Goal: Task Accomplishment & Management: Understand process/instructions

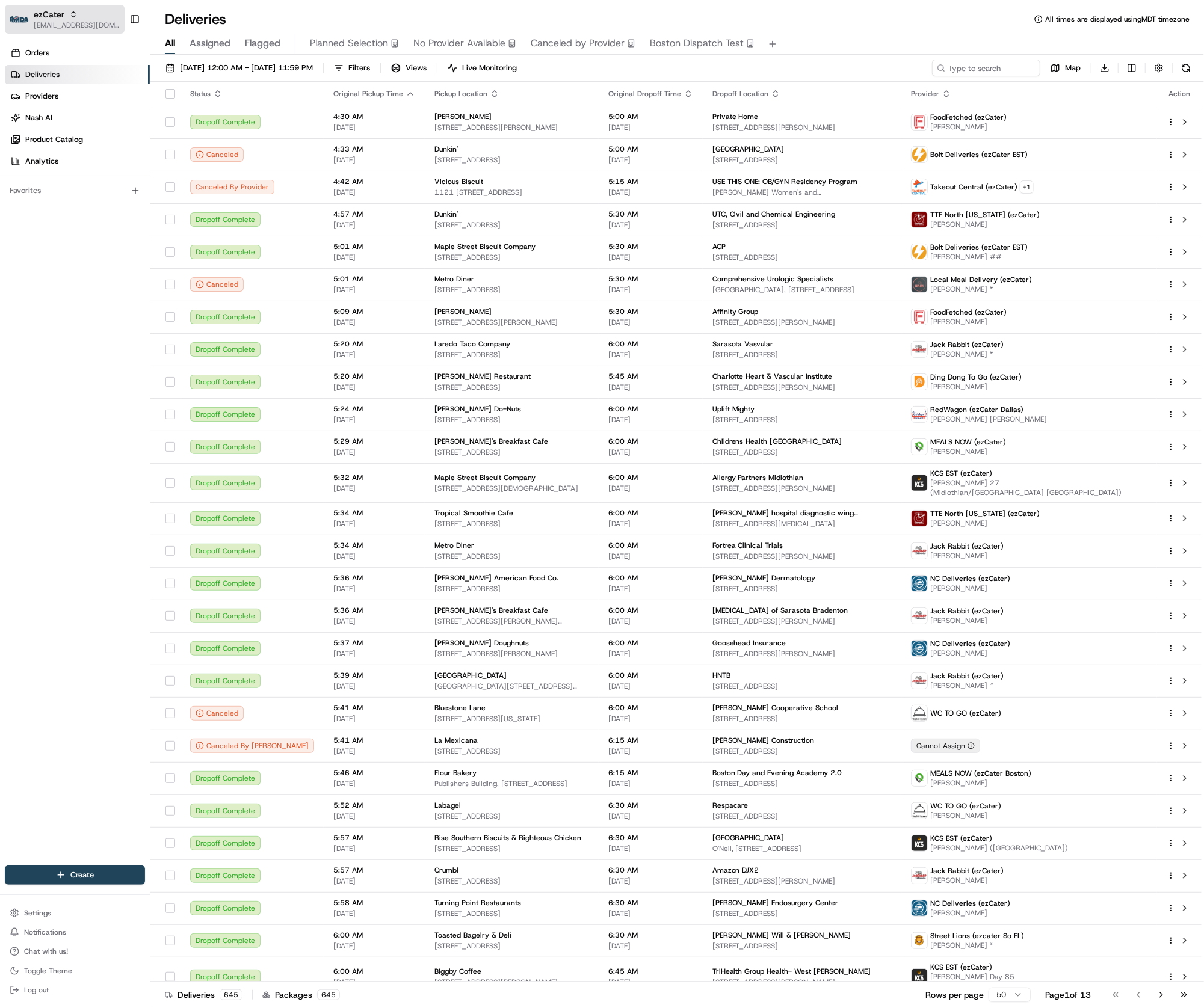
click at [60, 20] on span "[EMAIL_ADDRESS][DOMAIN_NAME]" at bounding box center [76, 25] width 86 height 10
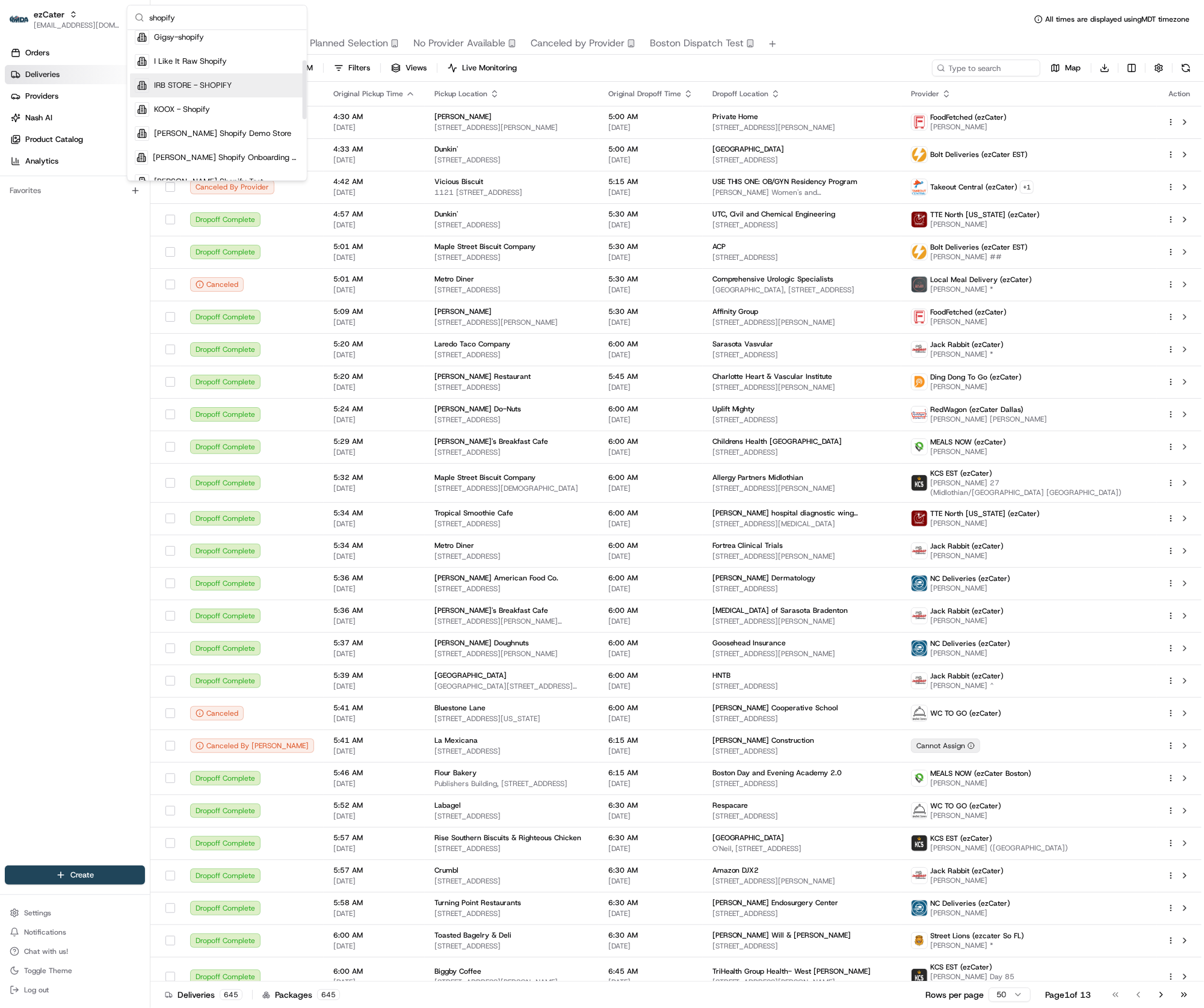
scroll to position [76, 0]
type input "shopify"
click at [172, 133] on span "[PERSON_NAME] Shopify Demo Store" at bounding box center [222, 131] width 137 height 11
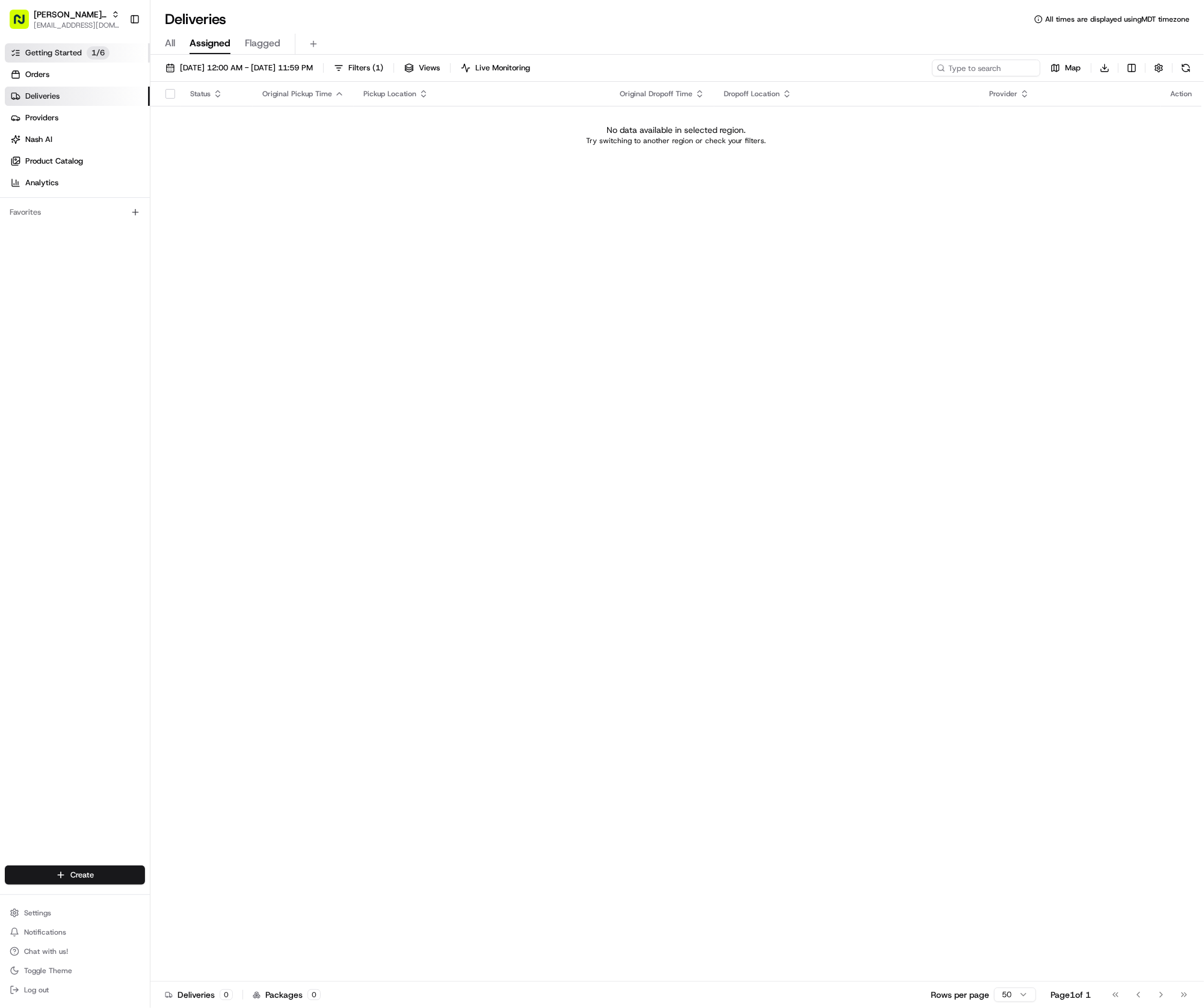
click at [81, 47] on link "Getting Started 1 / 6" at bounding box center [77, 53] width 145 height 20
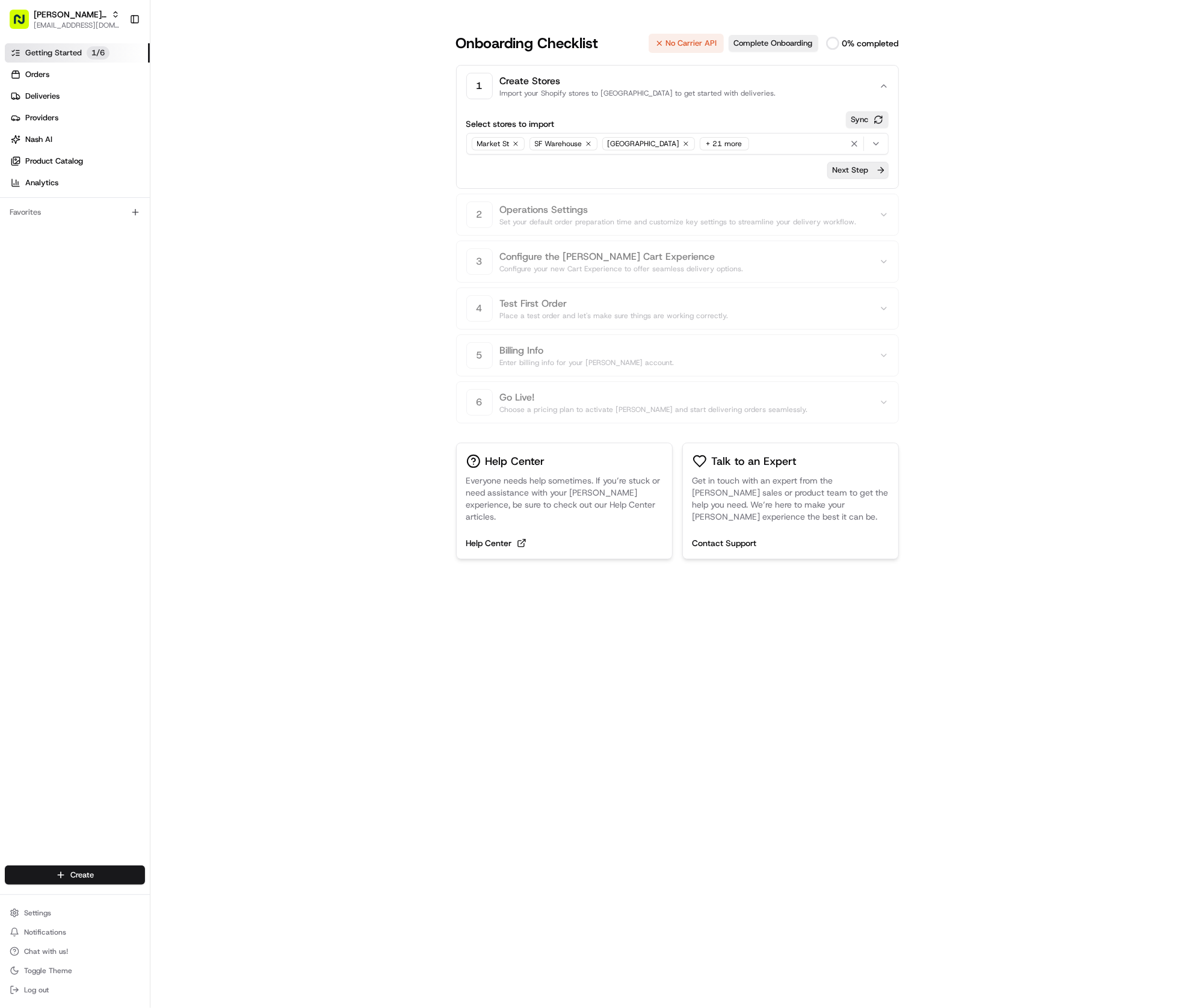
click at [871, 173] on button "Next Step" at bounding box center [858, 170] width 61 height 17
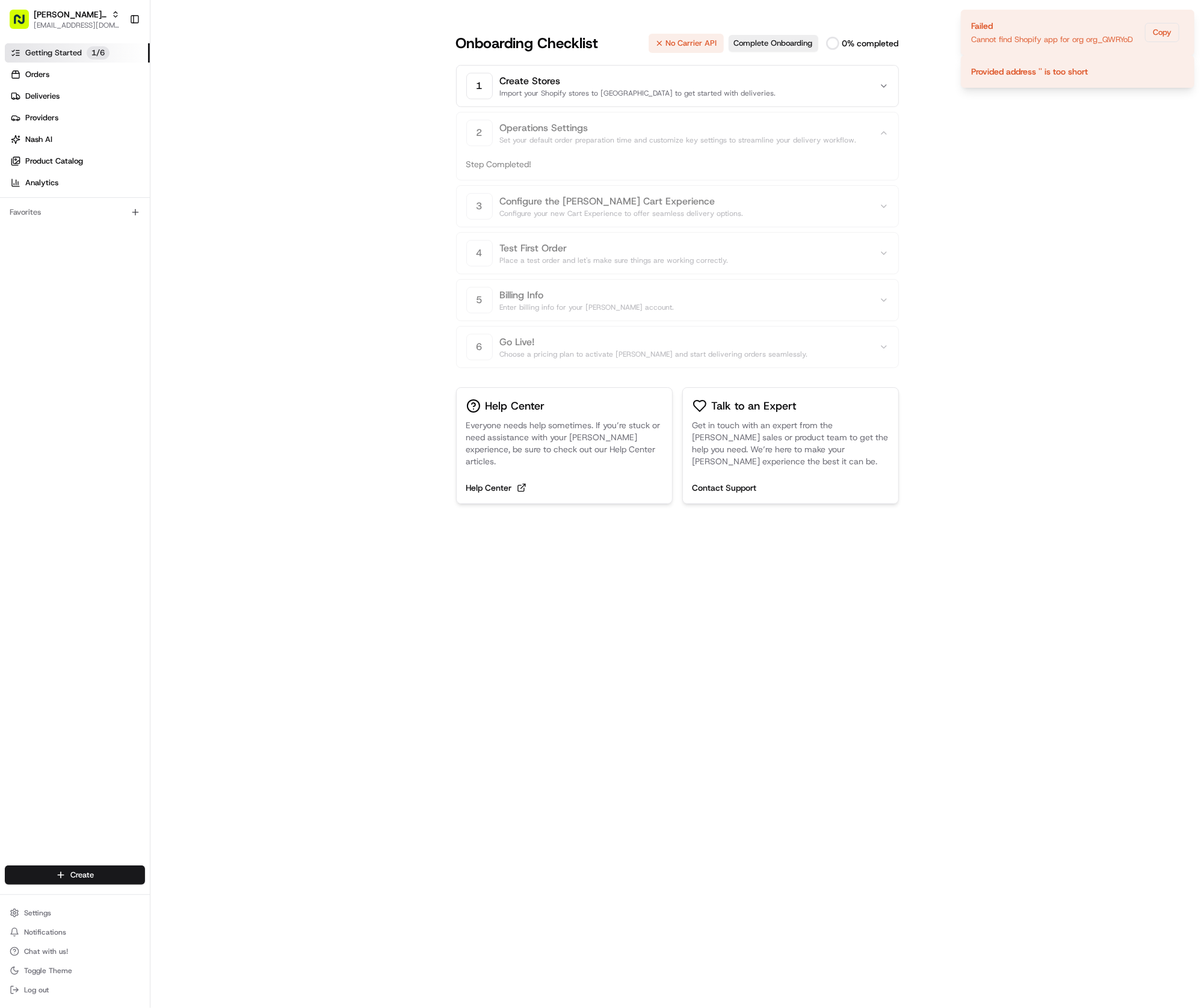
click at [858, 168] on p "Step Completed!" at bounding box center [677, 164] width 423 height 12
click at [1184, 70] on icon "Notifications (F8)" at bounding box center [1184, 66] width 10 height 10
click at [1184, 15] on icon "Notifications (F8)" at bounding box center [1184, 20] width 10 height 10
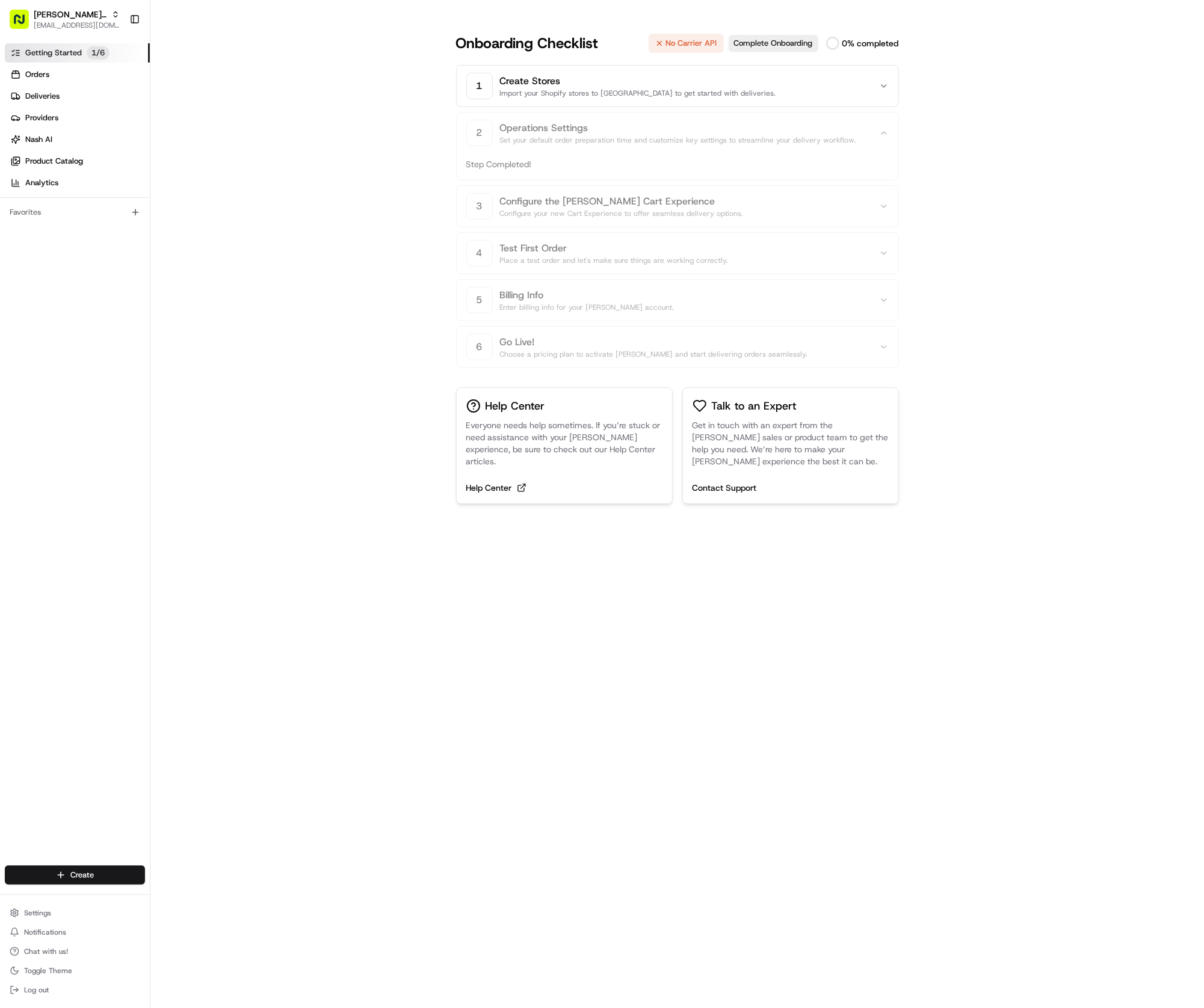
click at [636, 324] on div "1 Create Stores Import your Shopify stores to [GEOGRAPHIC_DATA] to get started …" at bounding box center [677, 216] width 443 height 303
click at [686, 44] on p "No Carrier API" at bounding box center [691, 43] width 51 height 11
click at [779, 44] on button "Complete Onboarding" at bounding box center [773, 43] width 89 height 17
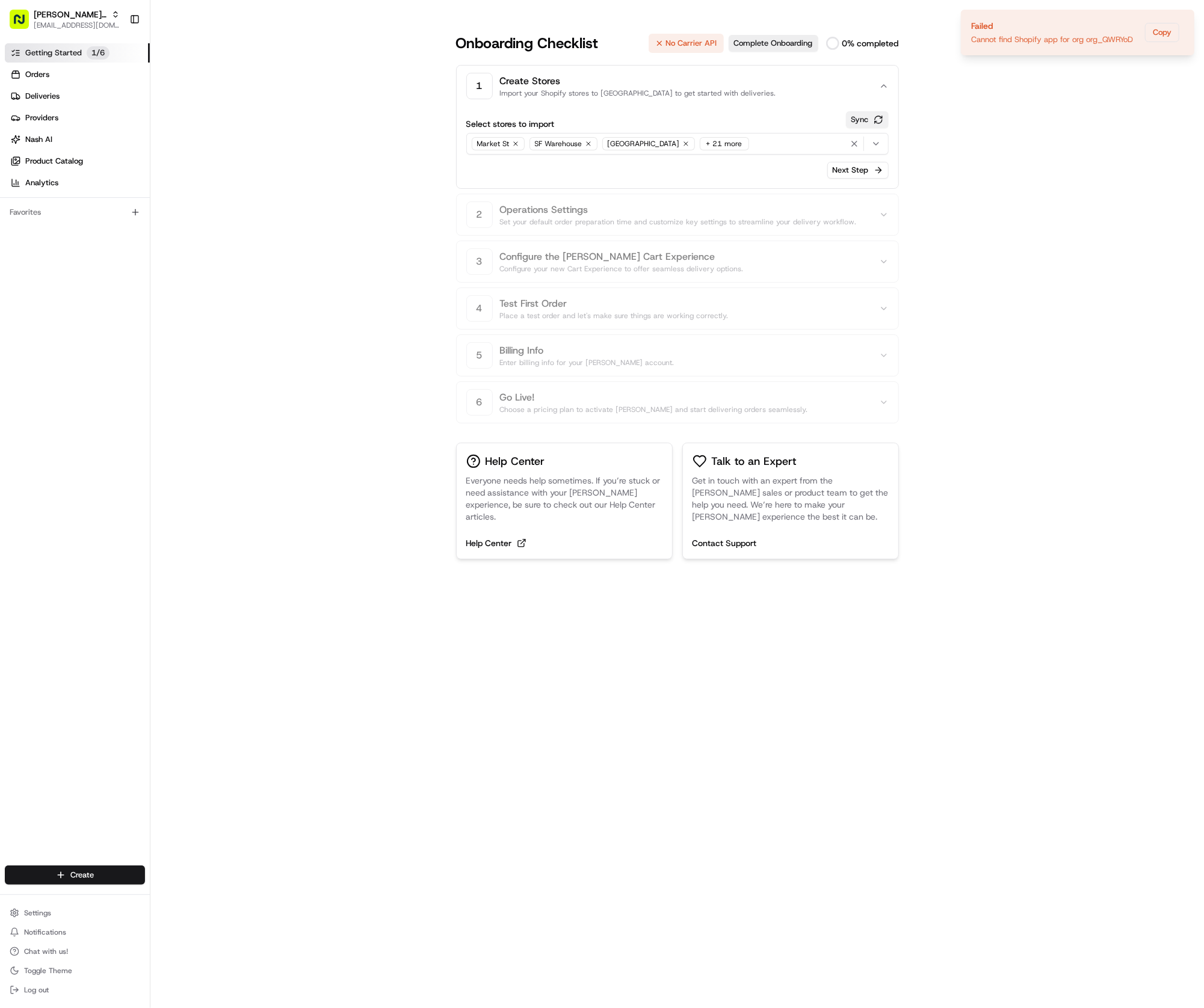
click at [869, 119] on button "Sync" at bounding box center [867, 120] width 43 height 17
click at [866, 163] on button "Next Step" at bounding box center [858, 170] width 61 height 17
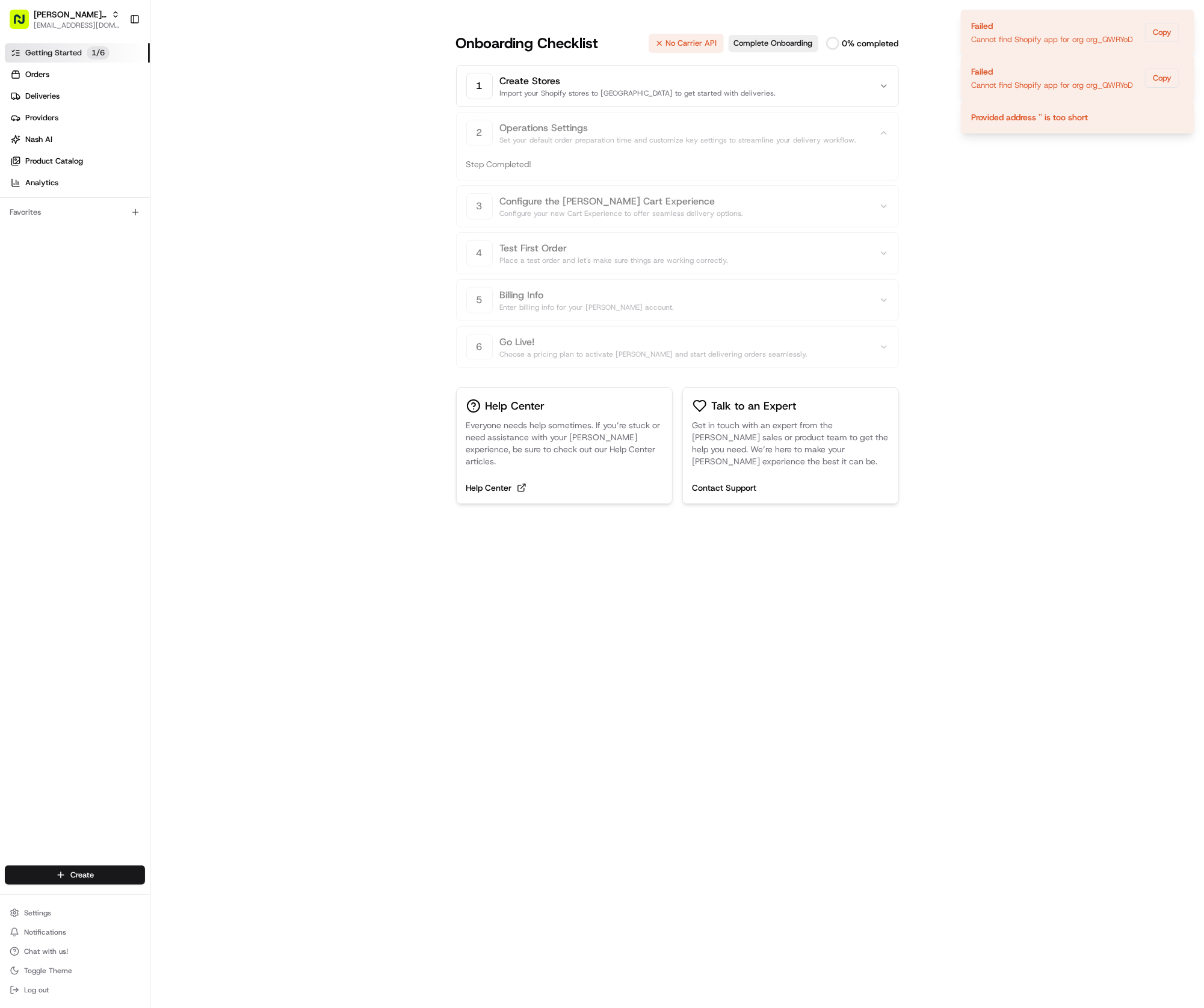
click at [836, 163] on p "Step Completed!" at bounding box center [677, 164] width 423 height 12
click at [76, 5] on button "[PERSON_NAME] Shopify Demo Store [EMAIL_ADDRESS][DOMAIN_NAME]" at bounding box center [65, 19] width 120 height 29
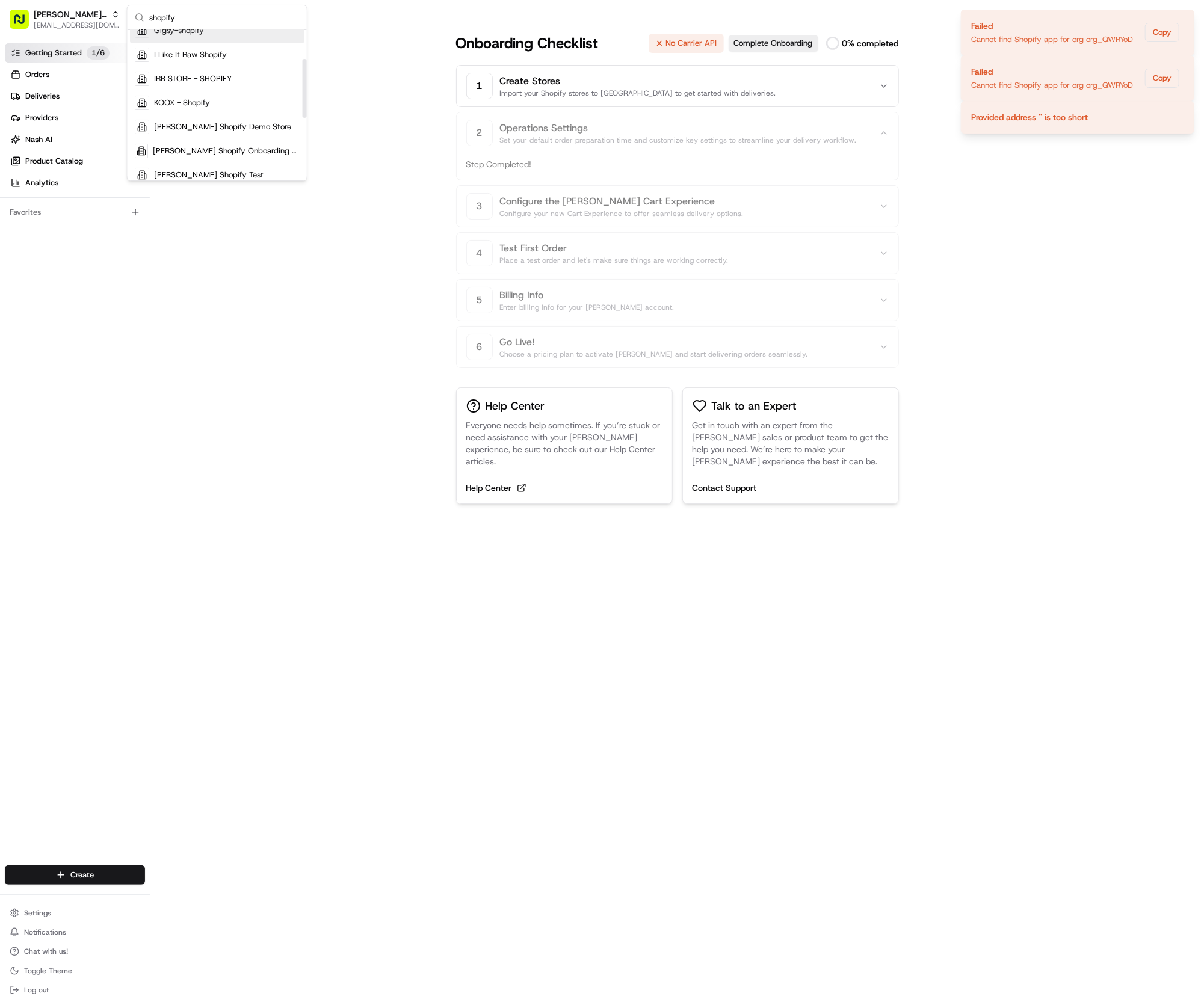
scroll to position [83, 0]
type input "shopify"
click at [174, 148] on span "[PERSON_NAME] Shopify Onboarding Demo" at bounding box center [226, 148] width 147 height 11
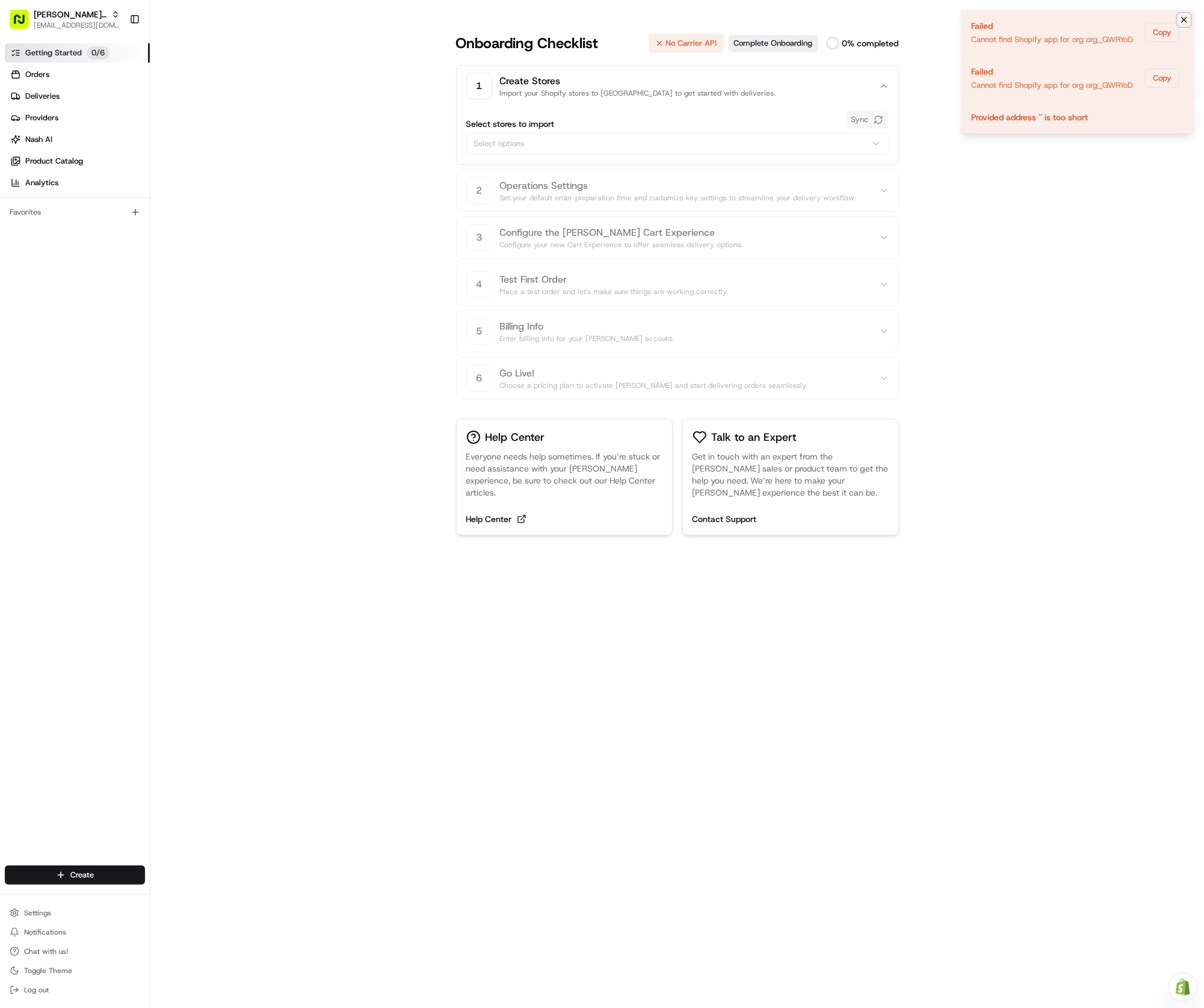
click at [1183, 23] on icon "Notifications (F8)" at bounding box center [1184, 20] width 10 height 10
click at [1184, 24] on icon "Notifications (F8)" at bounding box center [1184, 20] width 10 height 10
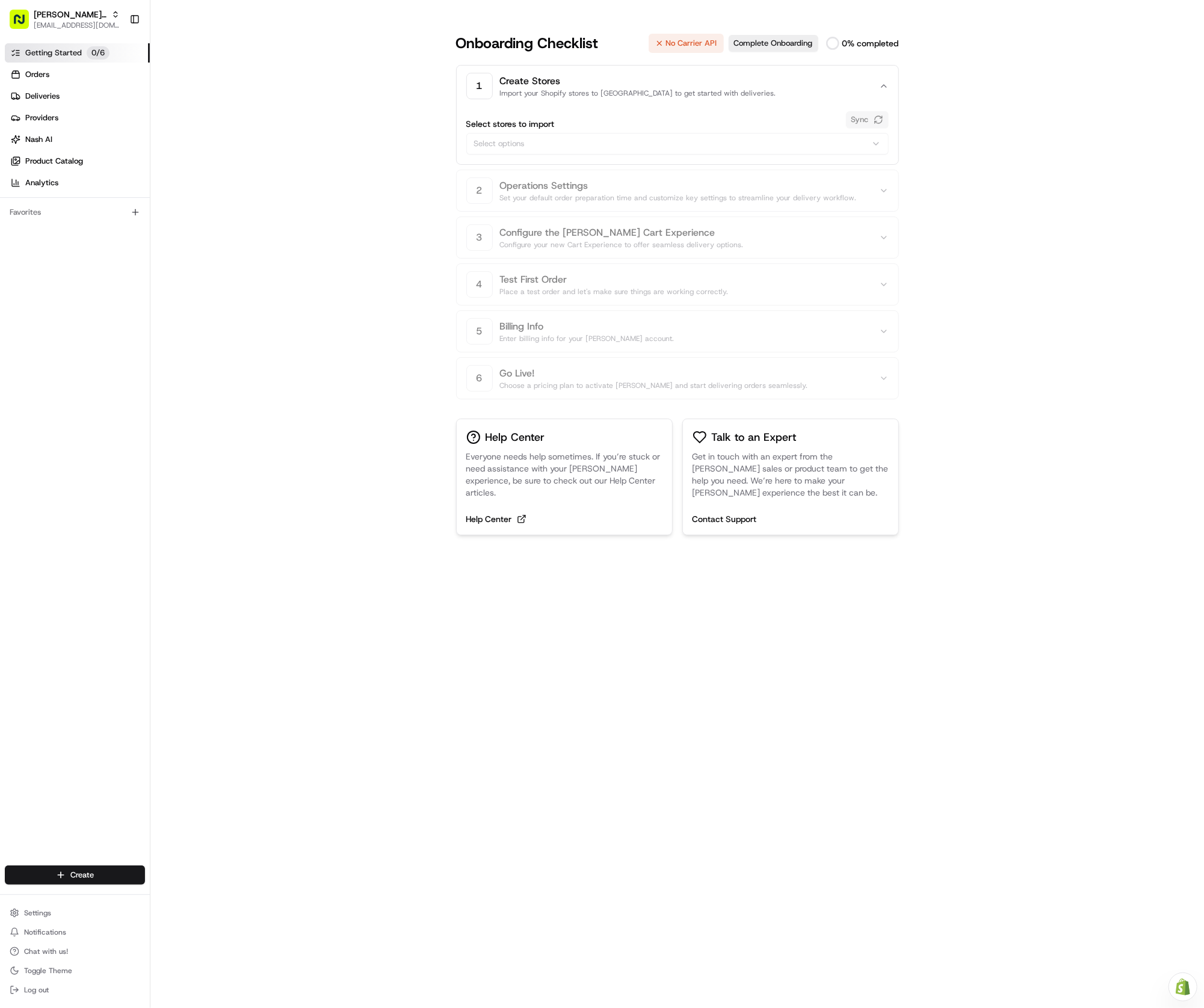
click at [659, 110] on div "1 Create Stores Import your Shopify stores to Nash to get started with deliveri…" at bounding box center [677, 115] width 443 height 100
click at [553, 146] on div "Select stores to import Sync Select options" at bounding box center [677, 133] width 423 height 43
click at [871, 115] on div "Select stores to import Sync" at bounding box center [677, 120] width 423 height 17
click at [791, 47] on button "Complete Onboarding" at bounding box center [773, 43] width 89 height 17
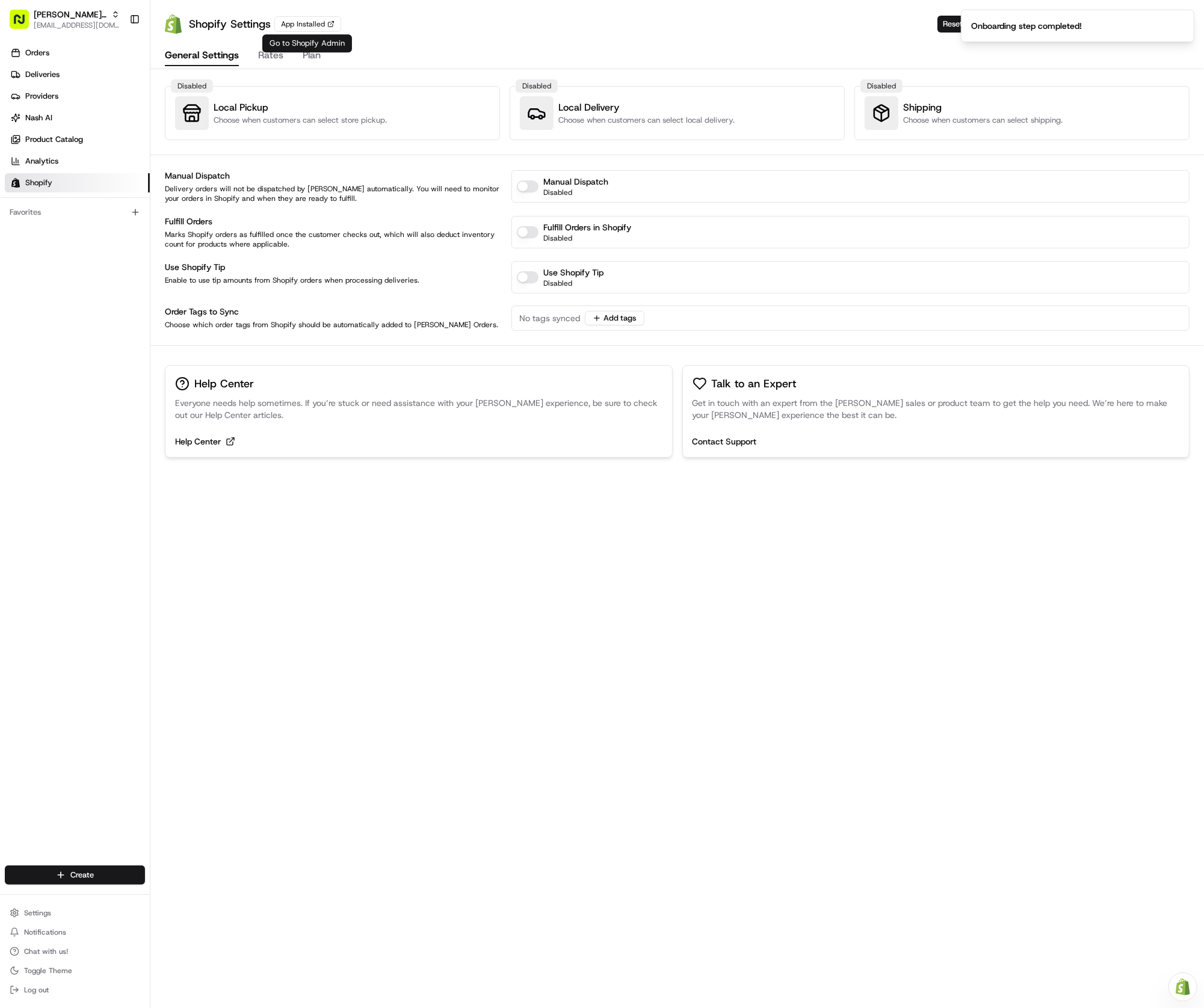
click at [260, 57] on button "Rates" at bounding box center [270, 56] width 25 height 20
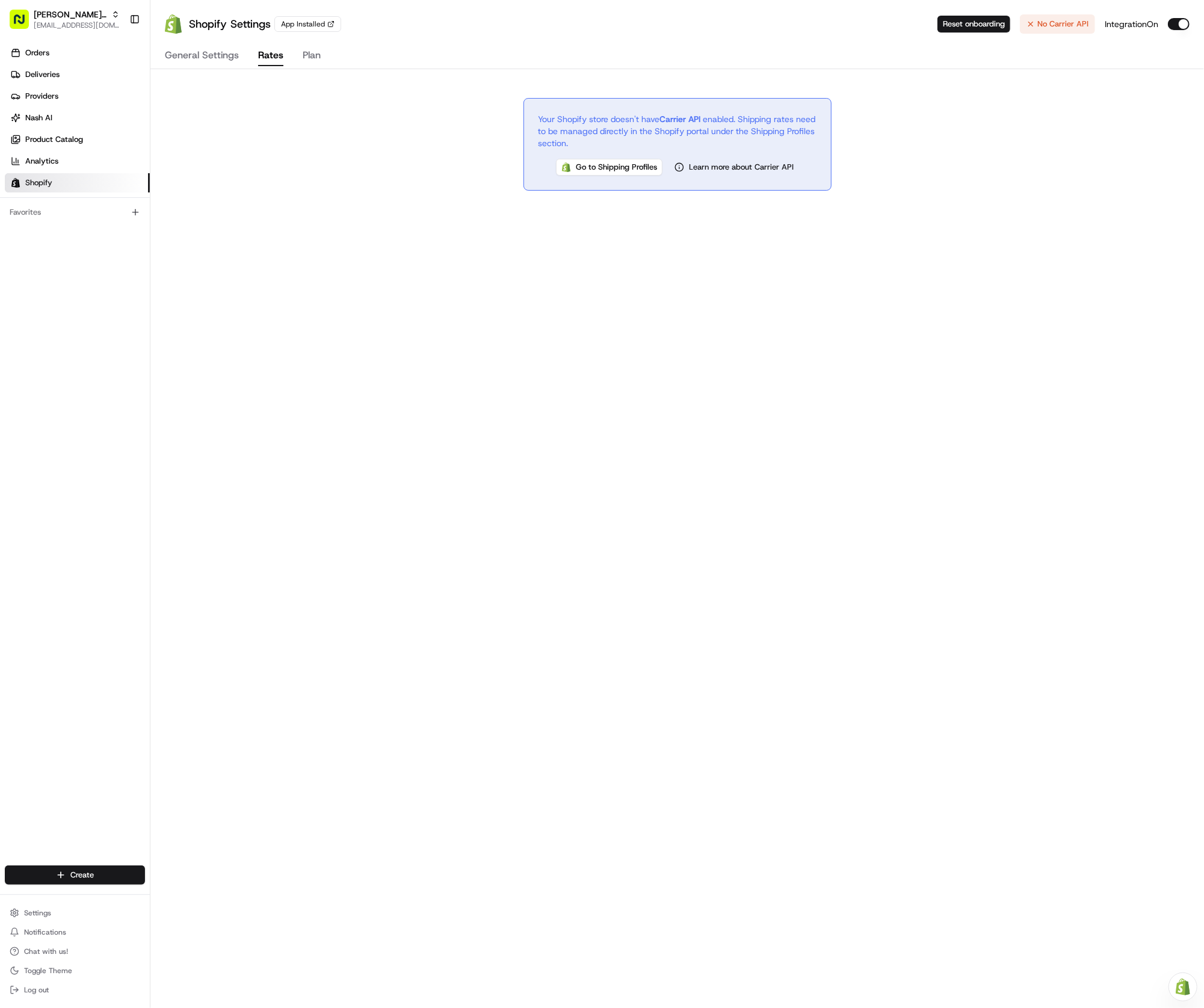
click at [312, 55] on button "Plan" at bounding box center [311, 56] width 18 height 20
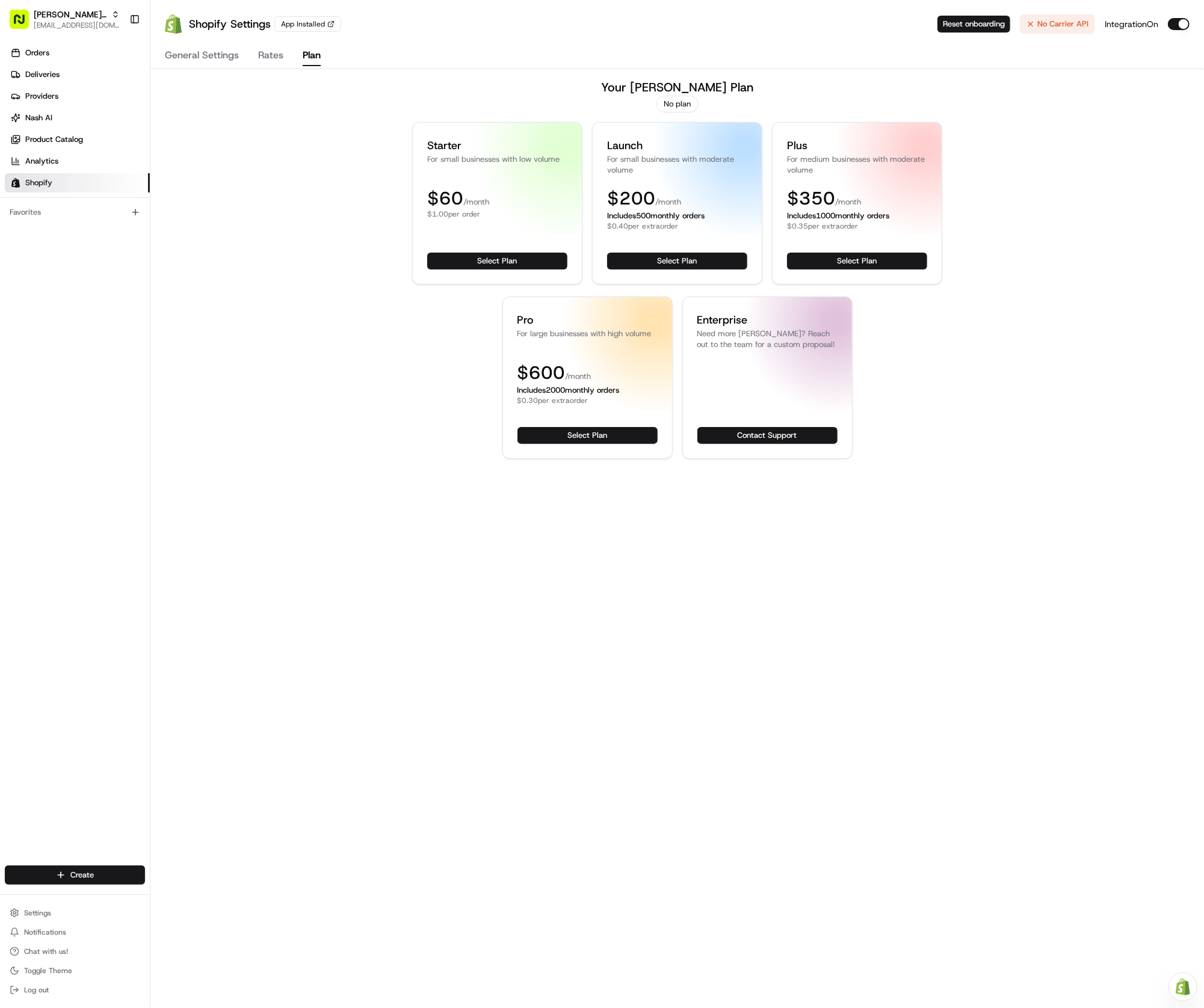
click at [324, 432] on div "Your Nash Plan No plan Starter For small businesses with low volume $ 60 /month…" at bounding box center [677, 269] width 1025 height 380
